Goal: Task Accomplishment & Management: Manage account settings

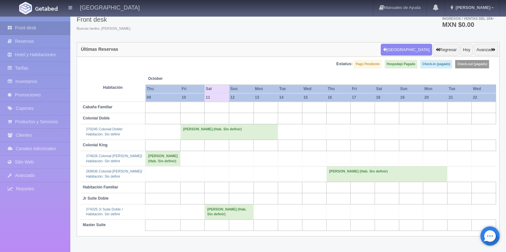
scroll to position [40, 0]
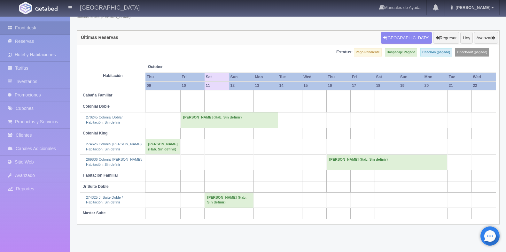
click at [232, 208] on td "[PERSON_NAME] (Hab. Sin definir)" at bounding box center [228, 199] width 49 height 15
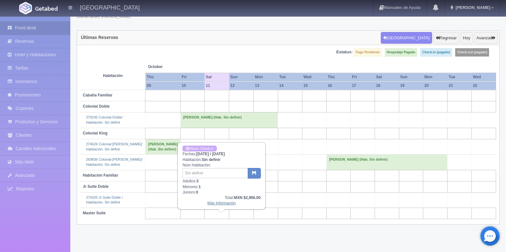
click at [218, 202] on link "Más Información" at bounding box center [221, 203] width 28 height 4
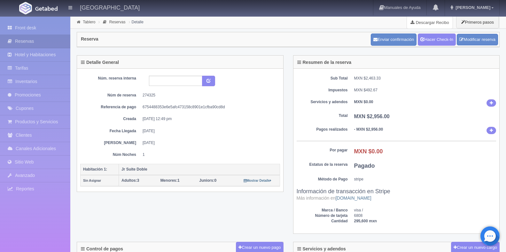
click at [428, 24] on link "Descargar Recibo" at bounding box center [430, 22] width 46 height 13
click at [40, 27] on link "Front desk" at bounding box center [35, 27] width 70 height 13
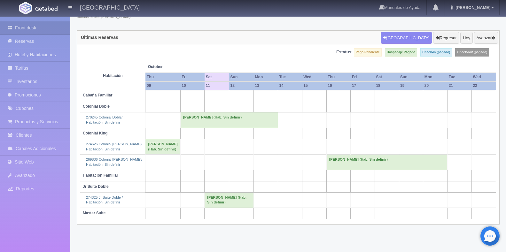
scroll to position [40, 0]
click at [224, 208] on td "[PERSON_NAME] (Hab. Sin definir)" at bounding box center [228, 199] width 49 height 15
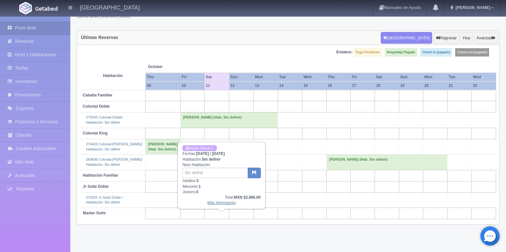
click at [225, 202] on link "Más Información" at bounding box center [221, 203] width 28 height 4
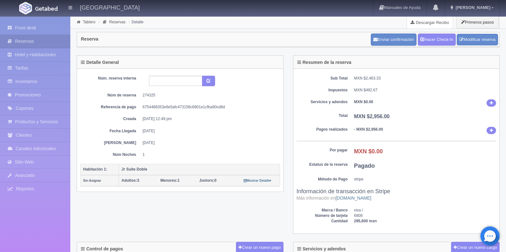
click at [428, 21] on link "Descargar Recibo" at bounding box center [430, 22] width 46 height 13
